Goal: Task Accomplishment & Management: Manage account settings

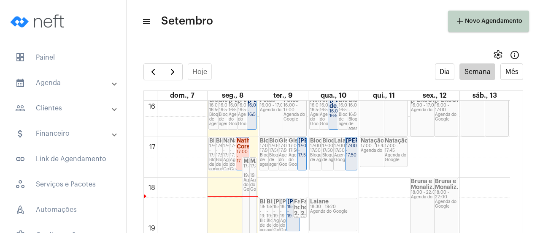
scroll to position [666, 0]
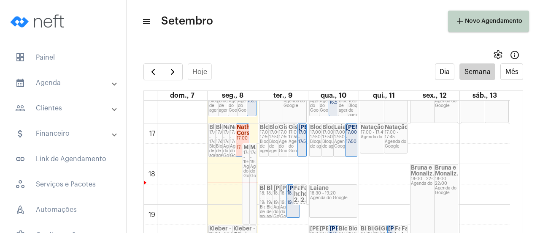
click at [352, 144] on div "17:00 - 17:50" at bounding box center [351, 137] width 10 height 14
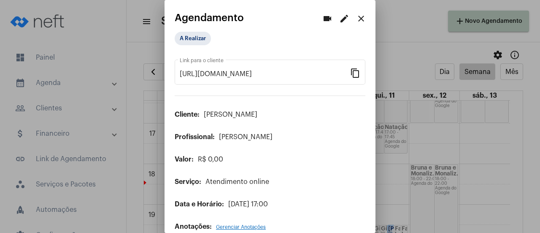
click at [339, 18] on mat-icon "edit" at bounding box center [344, 19] width 10 height 10
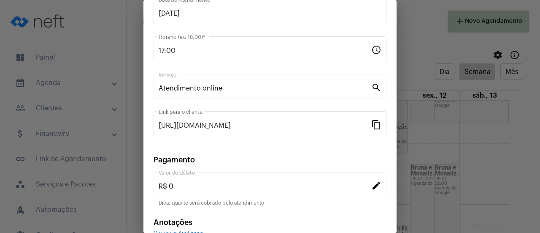
scroll to position [132, 0]
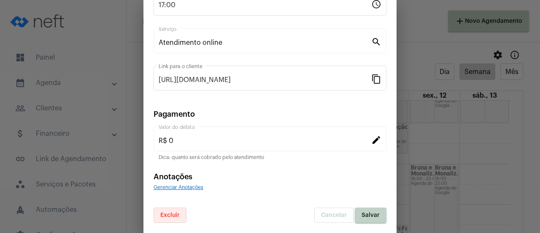
click at [169, 219] on button "Excluir" at bounding box center [170, 214] width 33 height 15
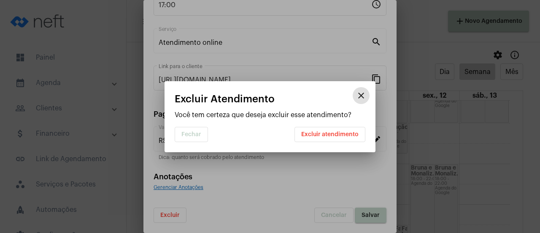
click at [319, 135] on span "Excluir atendimento" at bounding box center [329, 134] width 57 height 6
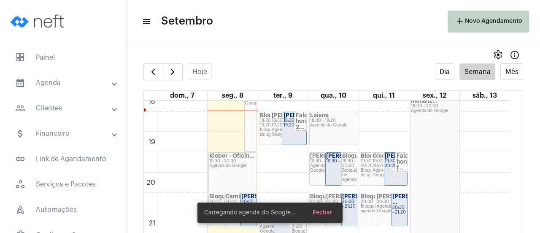
scroll to position [738, 0]
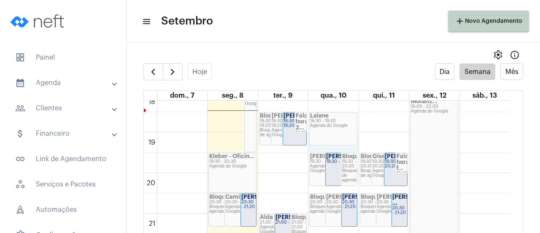
click at [333, 144] on div "Laiane 18:30 - 19:20 Agenda do Google" at bounding box center [333, 129] width 48 height 34
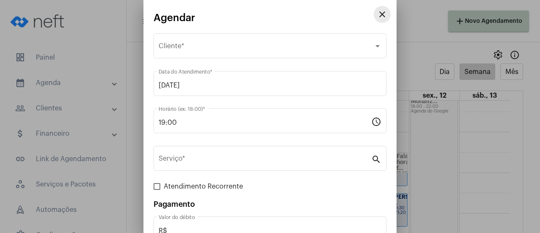
click at [377, 12] on mat-icon "close" at bounding box center [382, 14] width 10 height 10
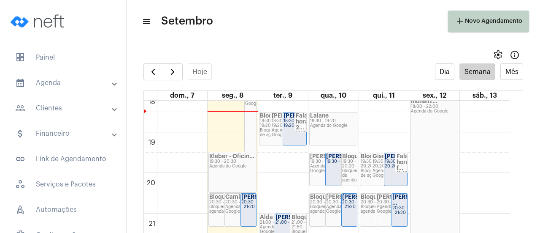
click at [323, 126] on div "Agenda do Google" at bounding box center [333, 125] width 46 height 5
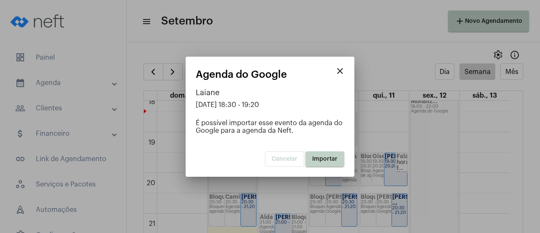
click at [309, 157] on button "Importar" at bounding box center [325, 158] width 39 height 15
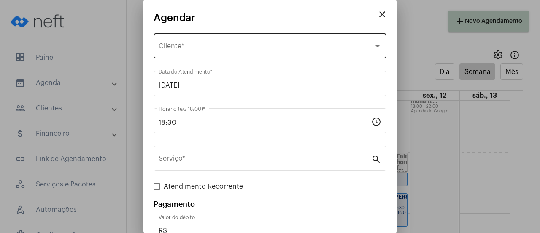
click at [173, 49] on span "Selecione o Cliente" at bounding box center [266, 48] width 215 height 8
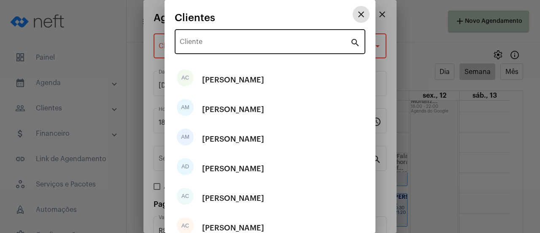
click at [189, 43] on input "Cliente" at bounding box center [265, 44] width 170 height 8
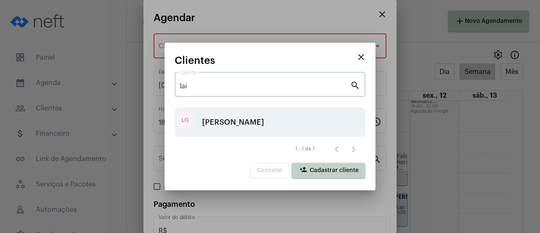
type input "lai"
click at [238, 115] on div "[PERSON_NAME]" at bounding box center [233, 121] width 62 height 25
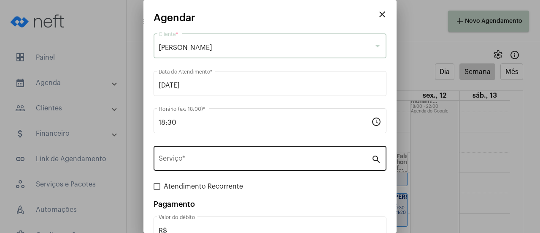
click at [211, 162] on input "Serviço *" at bounding box center [265, 160] width 213 height 8
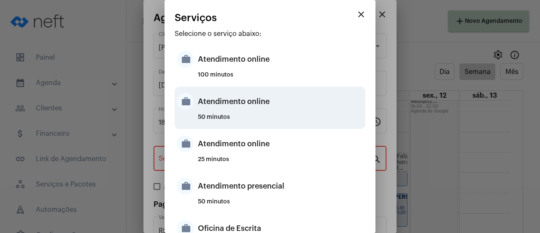
click at [234, 103] on div "Atendimento online" at bounding box center [280, 101] width 165 height 25
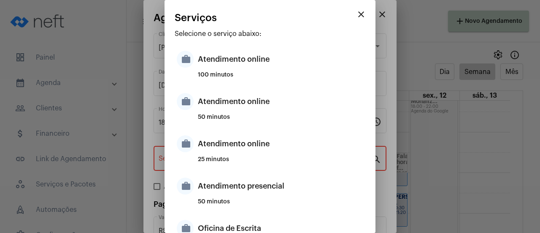
type input "Atendimento online"
type input "R$ 0"
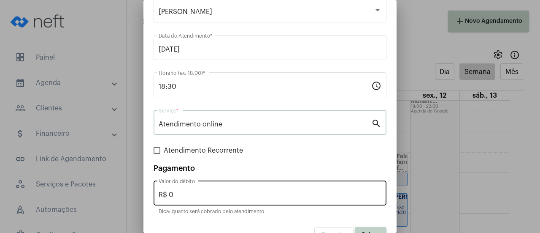
scroll to position [56, 0]
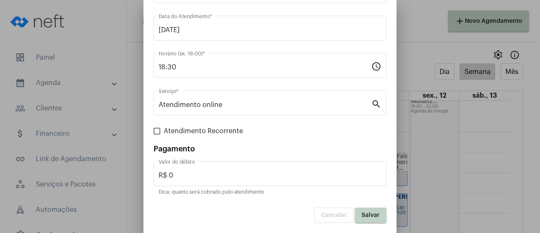
drag, startPoint x: 363, startPoint y: 215, endPoint x: 158, endPoint y: 19, distance: 283.8
click at [362, 215] on span "Salvar" at bounding box center [371, 215] width 18 height 6
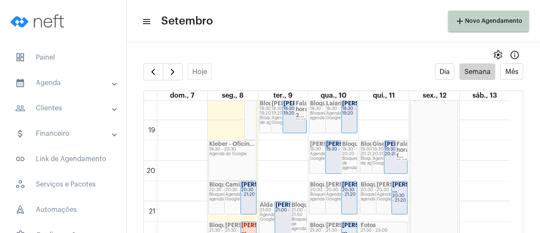
scroll to position [738, 0]
